Goal: Task Accomplishment & Management: Manage account settings

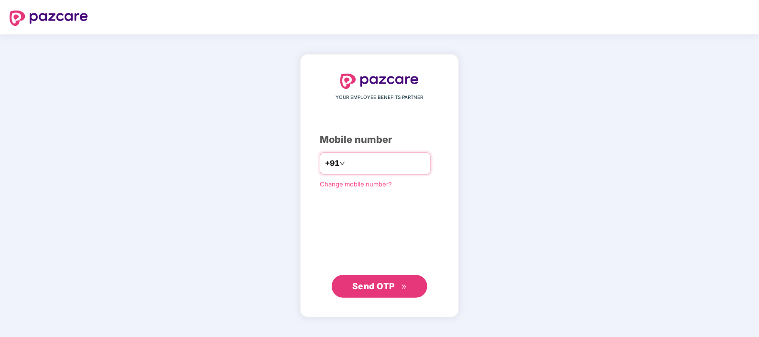
drag, startPoint x: 337, startPoint y: 162, endPoint x: 321, endPoint y: 163, distance: 15.8
click at [321, 163] on div "**********" at bounding box center [375, 164] width 111 height 22
type input "**********"
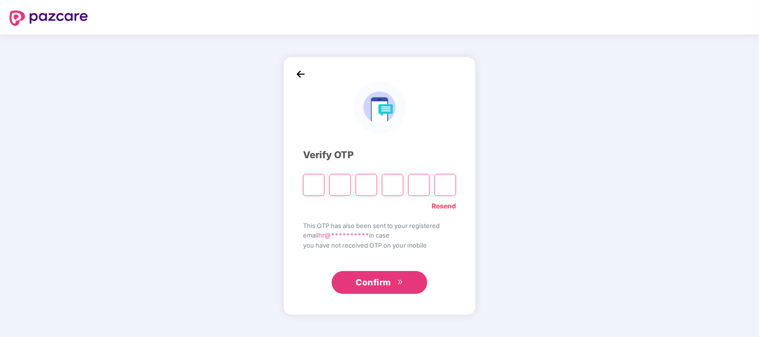
type input "*"
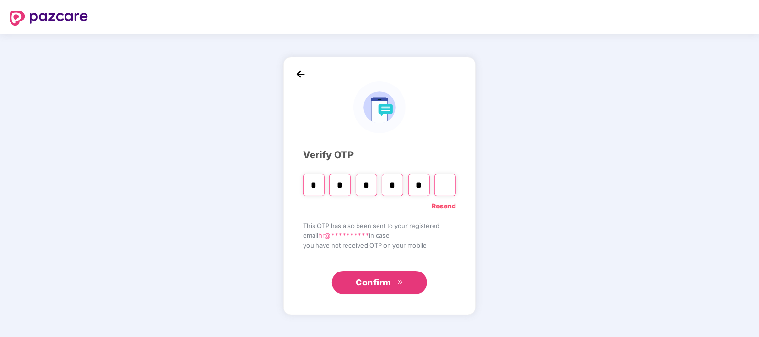
type input "*"
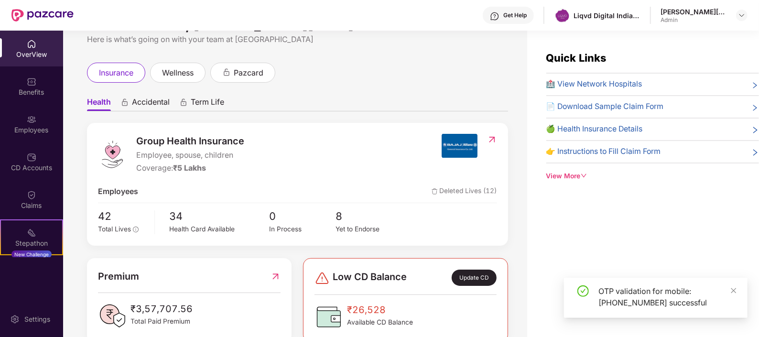
scroll to position [51, 0]
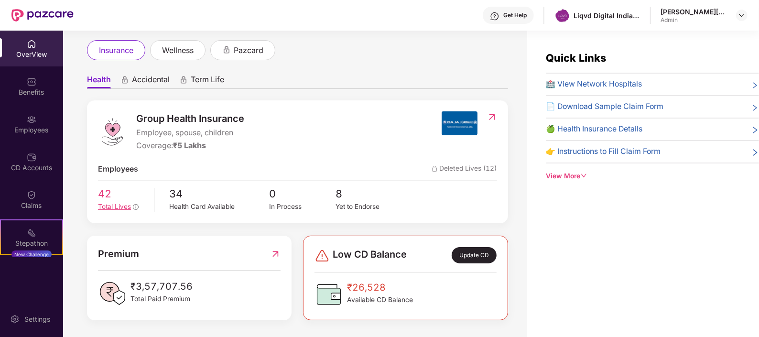
click at [112, 203] on span "Total Lives" at bounding box center [114, 207] width 33 height 8
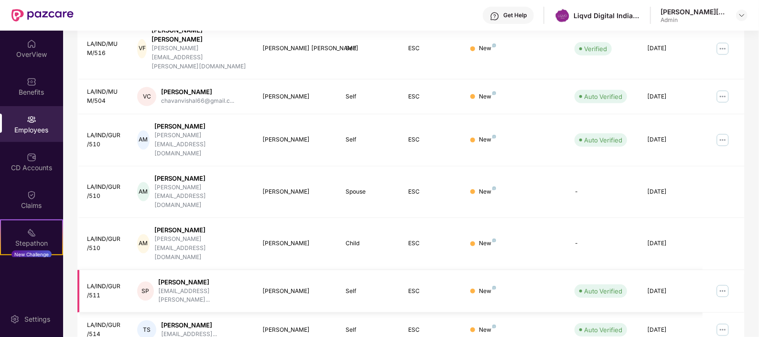
scroll to position [249, 0]
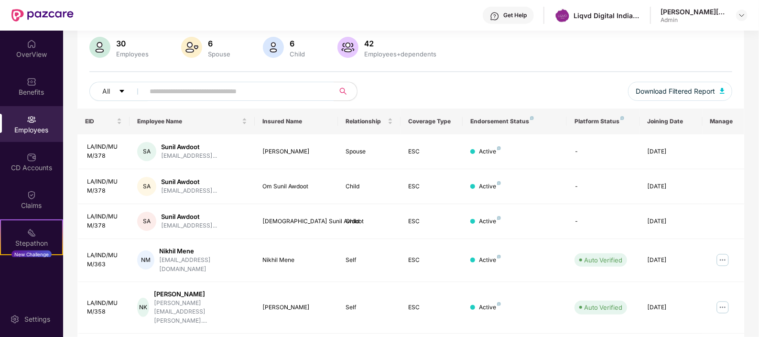
scroll to position [130, 0]
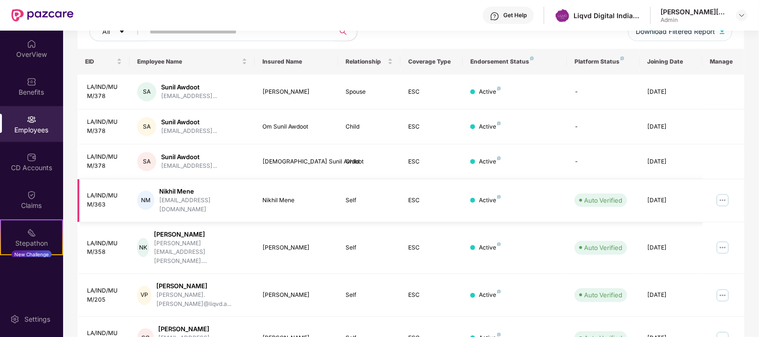
click at [724, 193] on img at bounding box center [722, 200] width 15 height 15
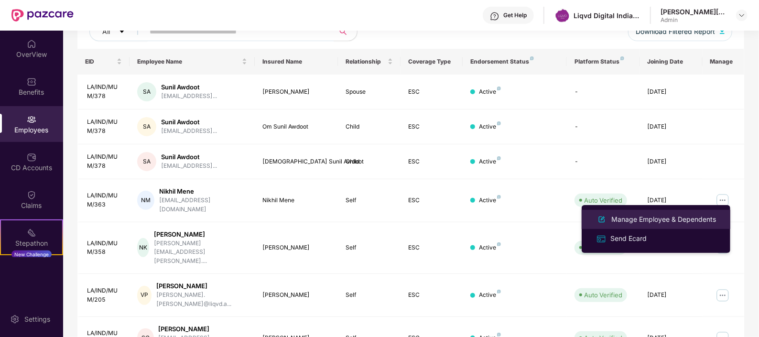
click at [683, 219] on div "Manage Employee & Dependents" at bounding box center [664, 219] width 109 height 11
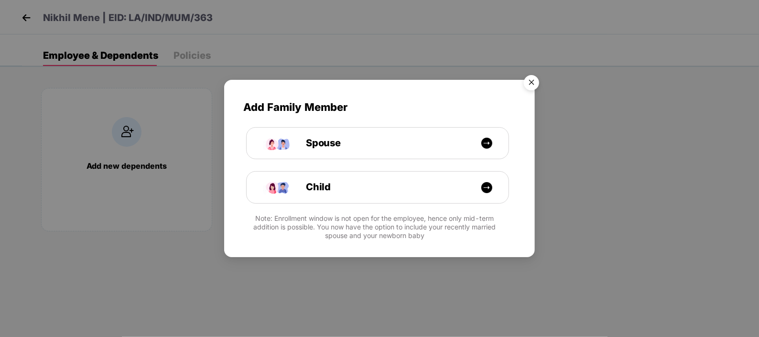
drag, startPoint x: 532, startPoint y: 79, endPoint x: 530, endPoint y: 95, distance: 16.0
click at [532, 79] on img "Close" at bounding box center [531, 84] width 27 height 27
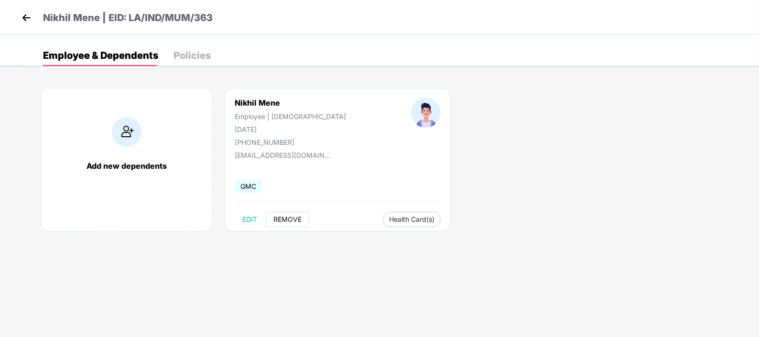
click at [293, 220] on span "REMOVE" at bounding box center [287, 220] width 28 height 8
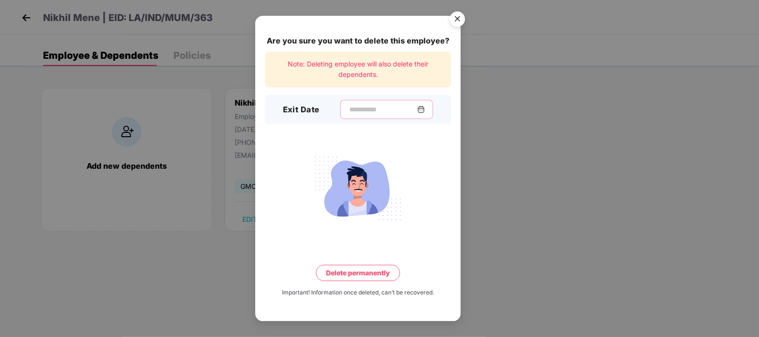
click at [392, 110] on input at bounding box center [383, 110] width 69 height 10
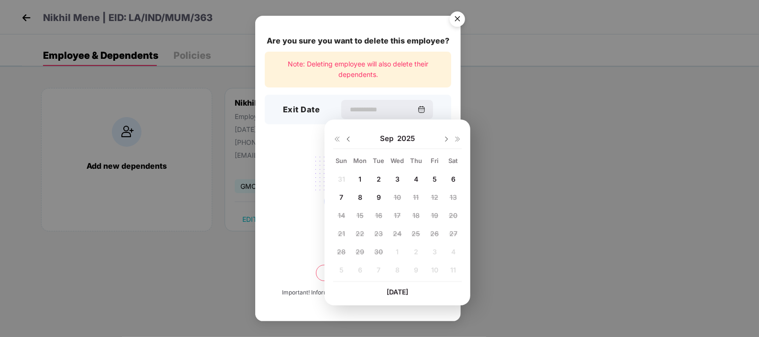
click at [362, 194] on div "8" at bounding box center [360, 197] width 14 height 14
type input "**********"
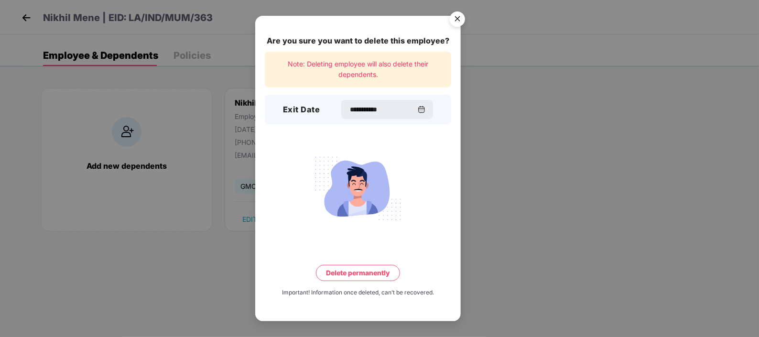
click at [385, 271] on button "Delete permanently" at bounding box center [358, 273] width 84 height 16
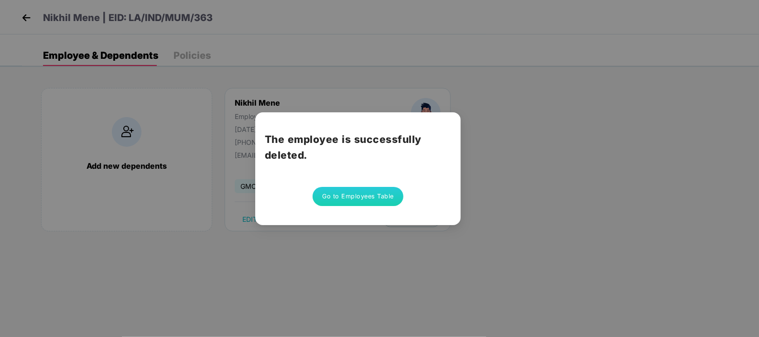
click at [563, 173] on div "The employee is successfully deleted. Go to Employees Table" at bounding box center [379, 168] width 759 height 337
click at [365, 196] on button "Go to Employees Table" at bounding box center [358, 196] width 91 height 19
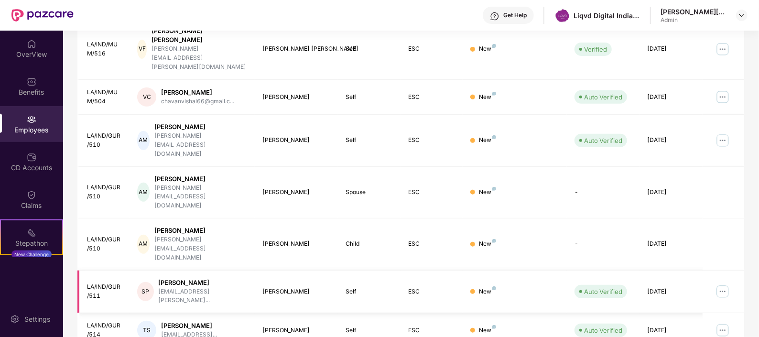
scroll to position [249, 0]
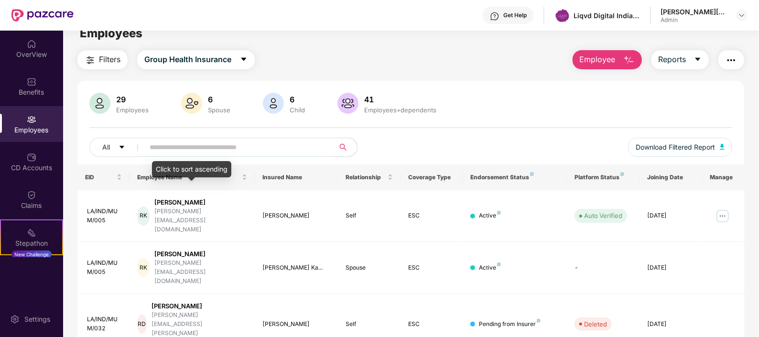
scroll to position [0, 0]
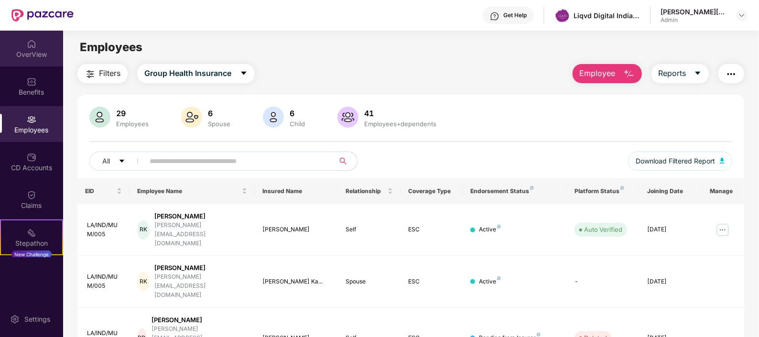
click at [17, 52] on div "OverView" at bounding box center [31, 55] width 63 height 10
